Goal: Task Accomplishment & Management: Complete application form

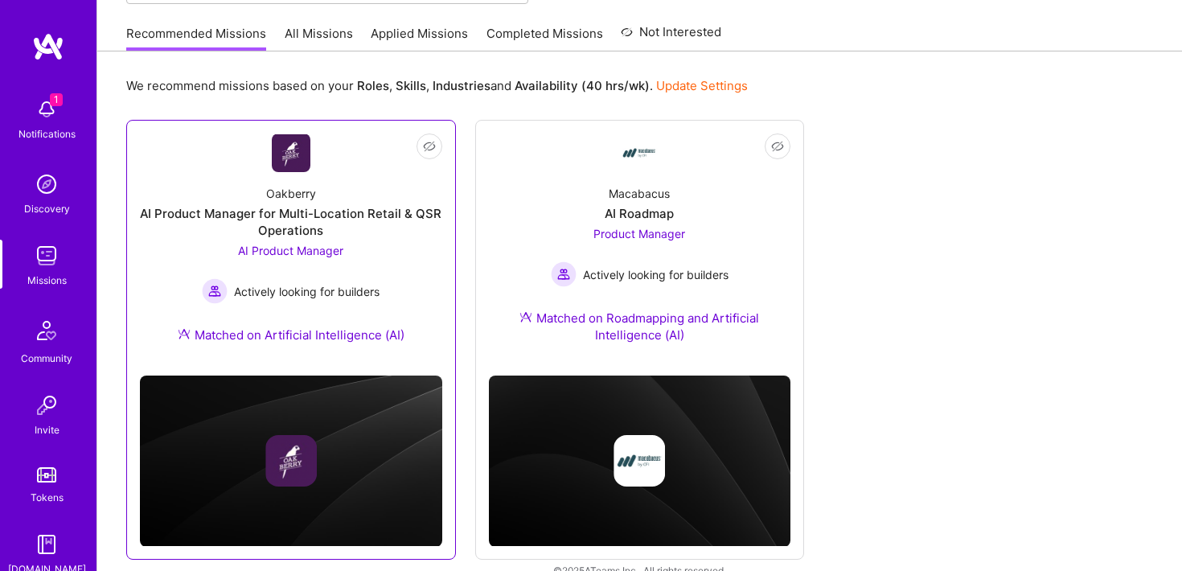
scroll to position [178, 0]
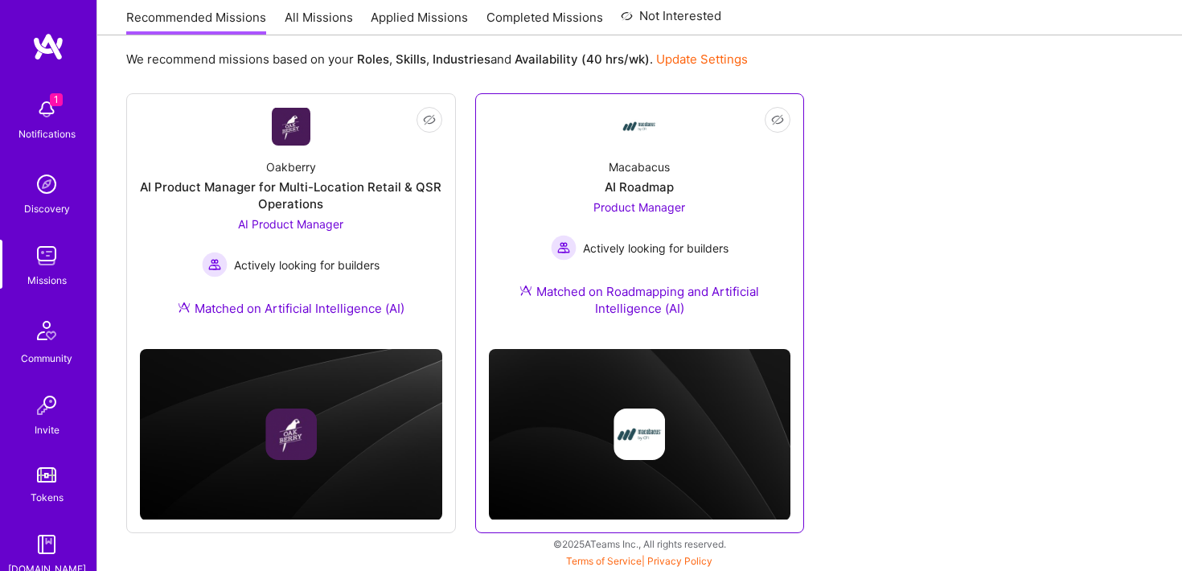
click at [645, 211] on span "Product Manager" at bounding box center [639, 207] width 92 height 14
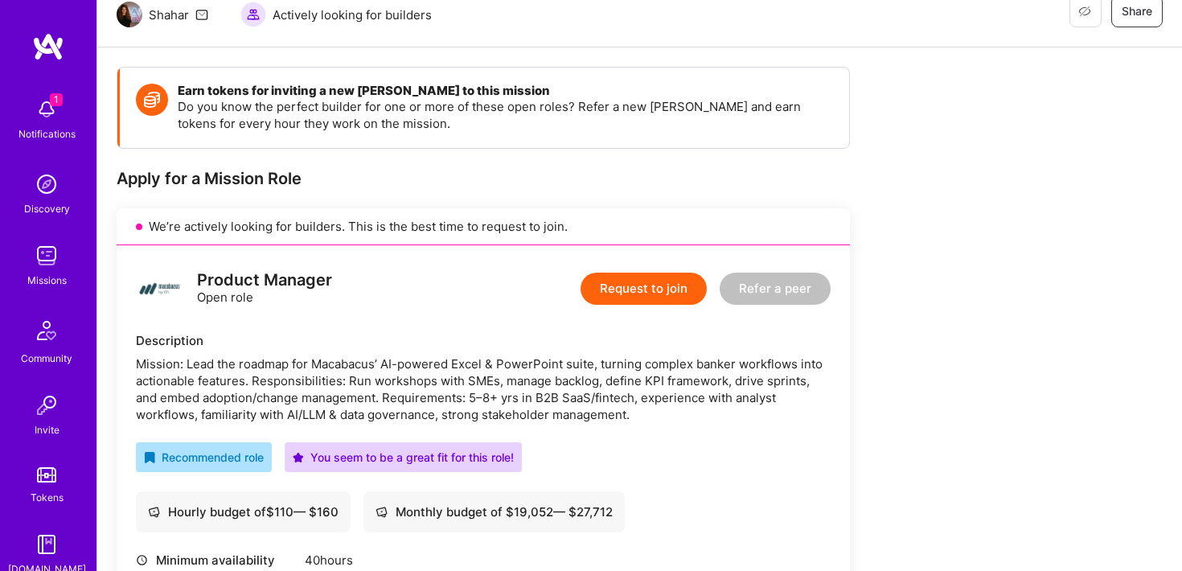
scroll to position [205, 0]
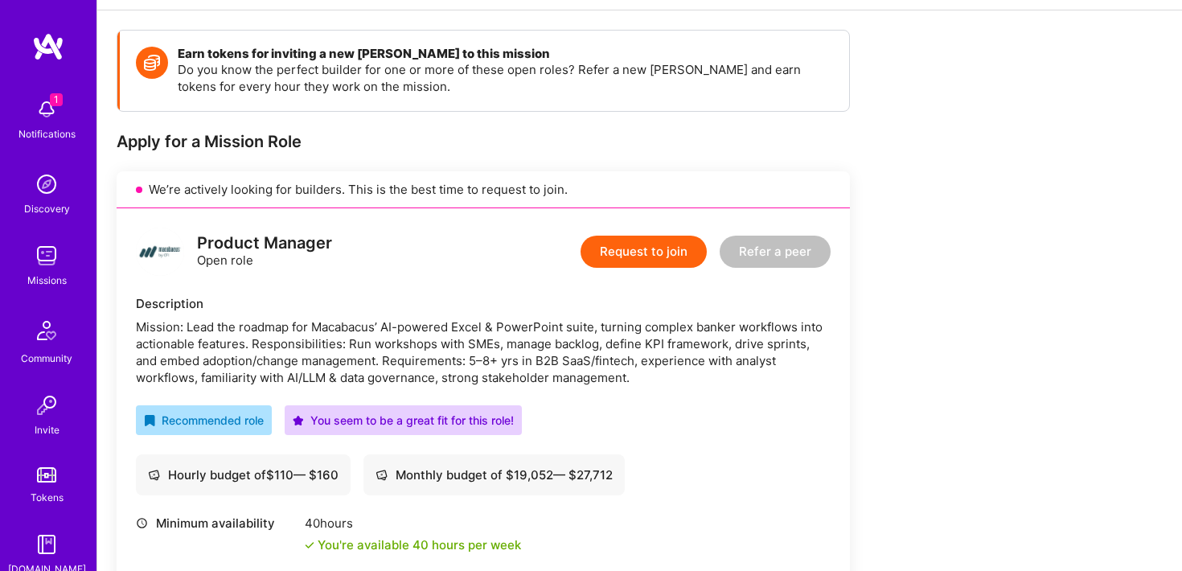
click at [641, 245] on button "Request to join" at bounding box center [643, 252] width 126 height 32
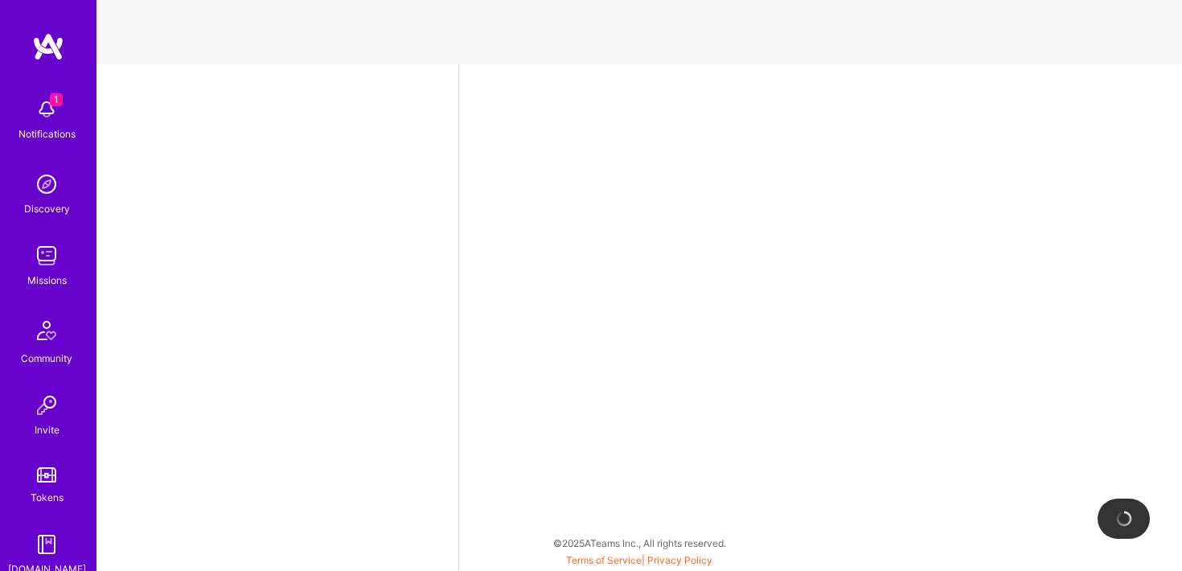
select select "US"
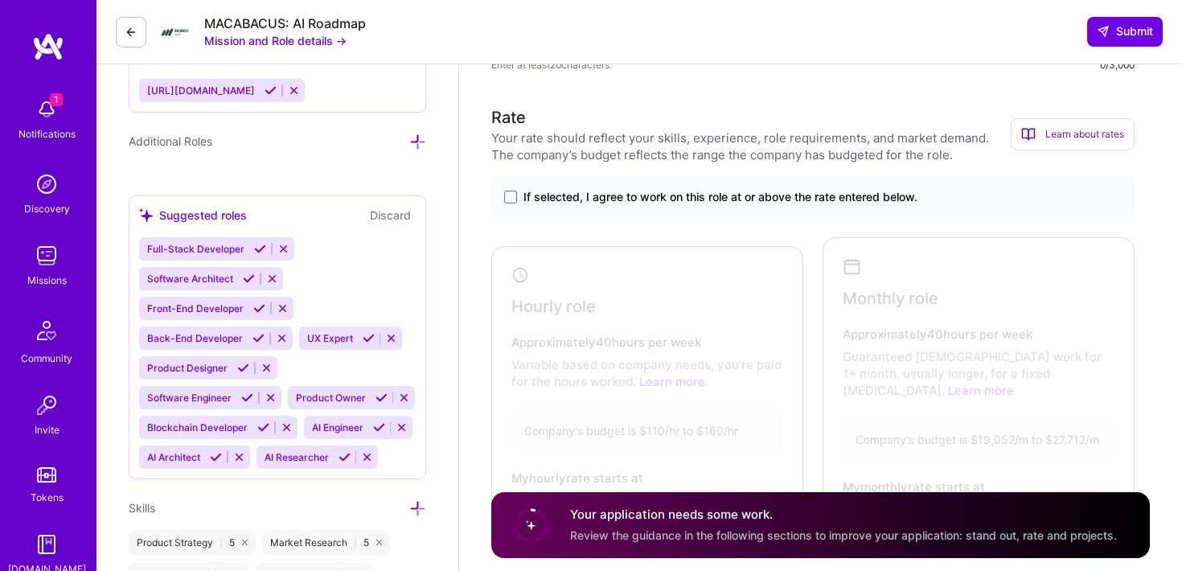
scroll to position [632, 0]
click at [517, 192] on label "If selected, I agree to work on this role at or above the rate entered below." at bounding box center [812, 196] width 617 height 16
click at [0, 0] on input "If selected, I agree to work on this role at or above the rate entered below." at bounding box center [0, 0] width 0 height 0
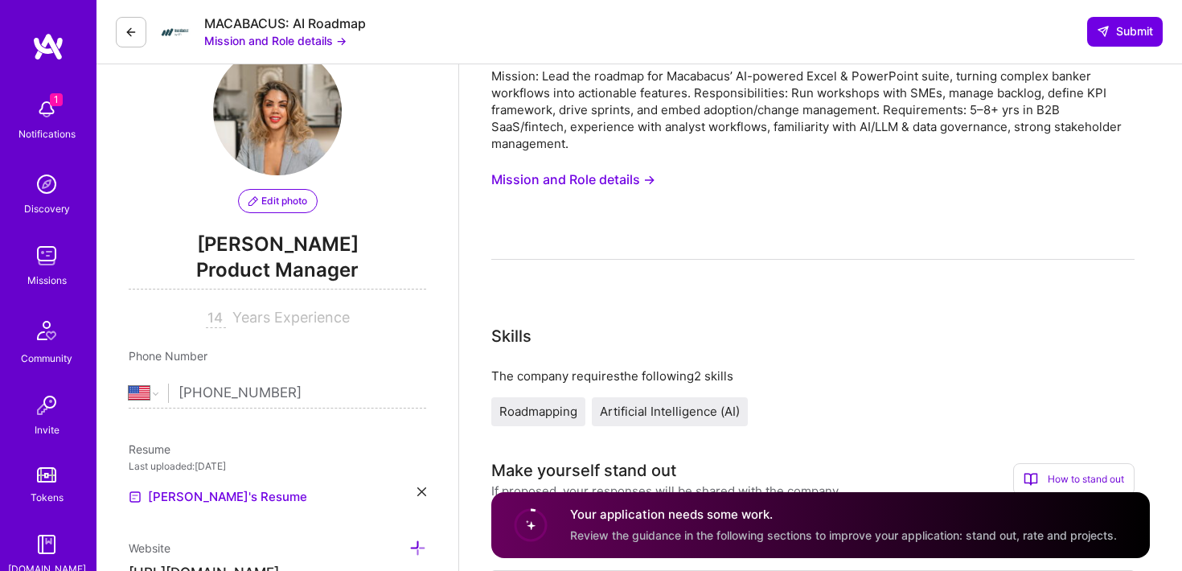
scroll to position [28, 0]
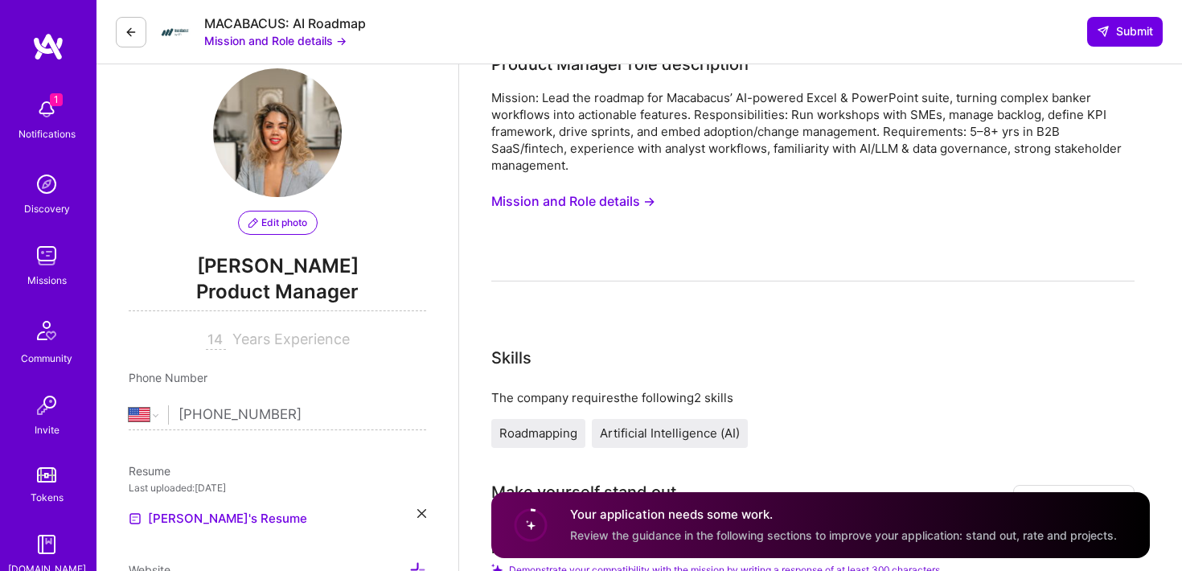
click at [304, 43] on button "Mission and Role details →" at bounding box center [275, 40] width 142 height 17
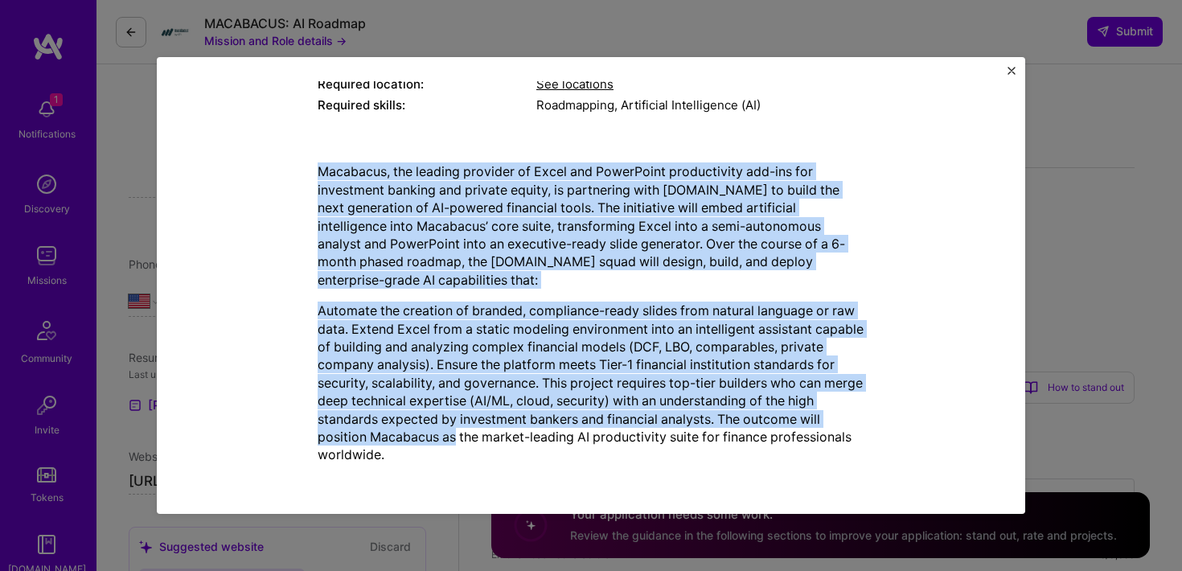
scroll to position [157, 0]
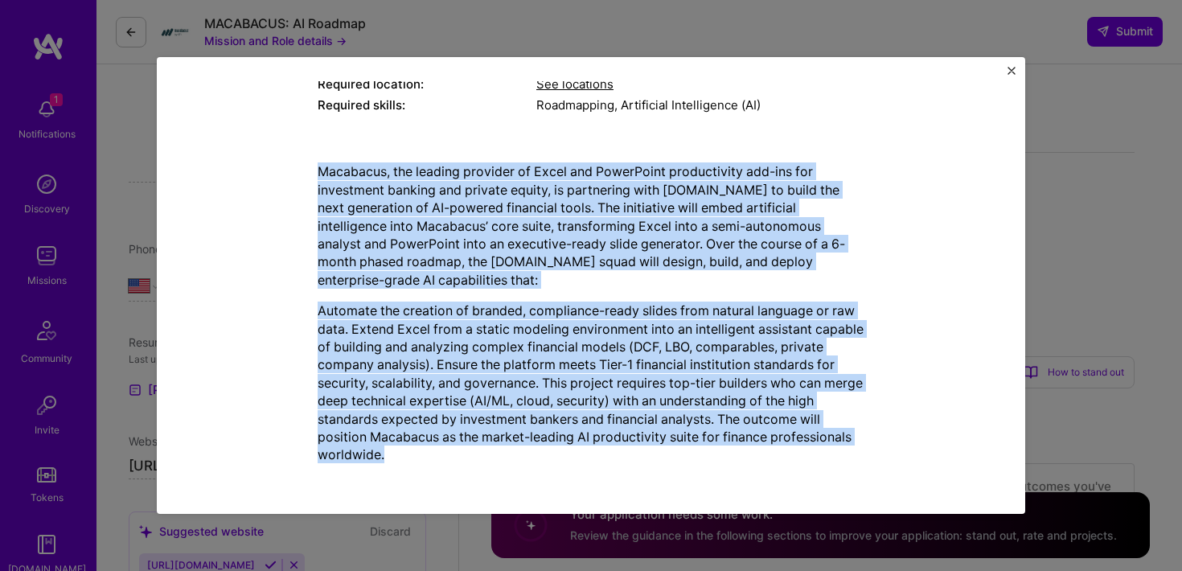
drag, startPoint x: 317, startPoint y: 216, endPoint x: 447, endPoint y: 460, distance: 276.2
click at [447, 460] on div "Mission Description and Role Details Product Manager role description Mission: …" at bounding box center [591, 133] width 794 height 688
copy div "Loremipsu, dol sitamet consecte ad Elits doe TempoRinci utlaboreetdo mag-ali en…"
